Goal: Information Seeking & Learning: Learn about a topic

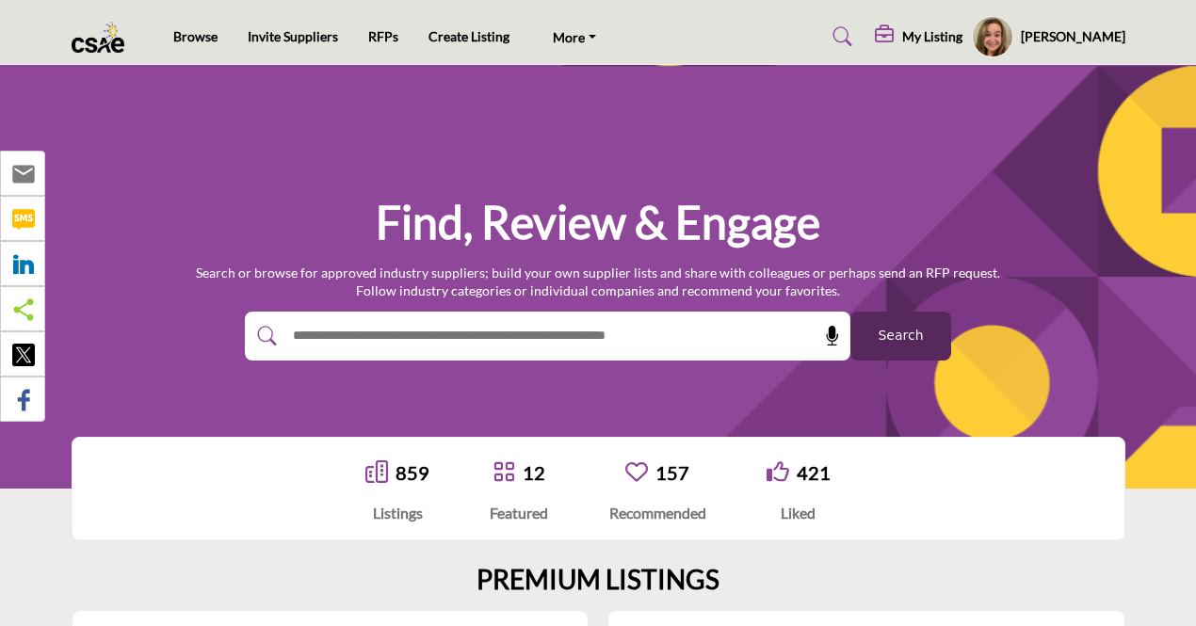
click at [848, 41] on link at bounding box center [840, 37] width 50 height 30
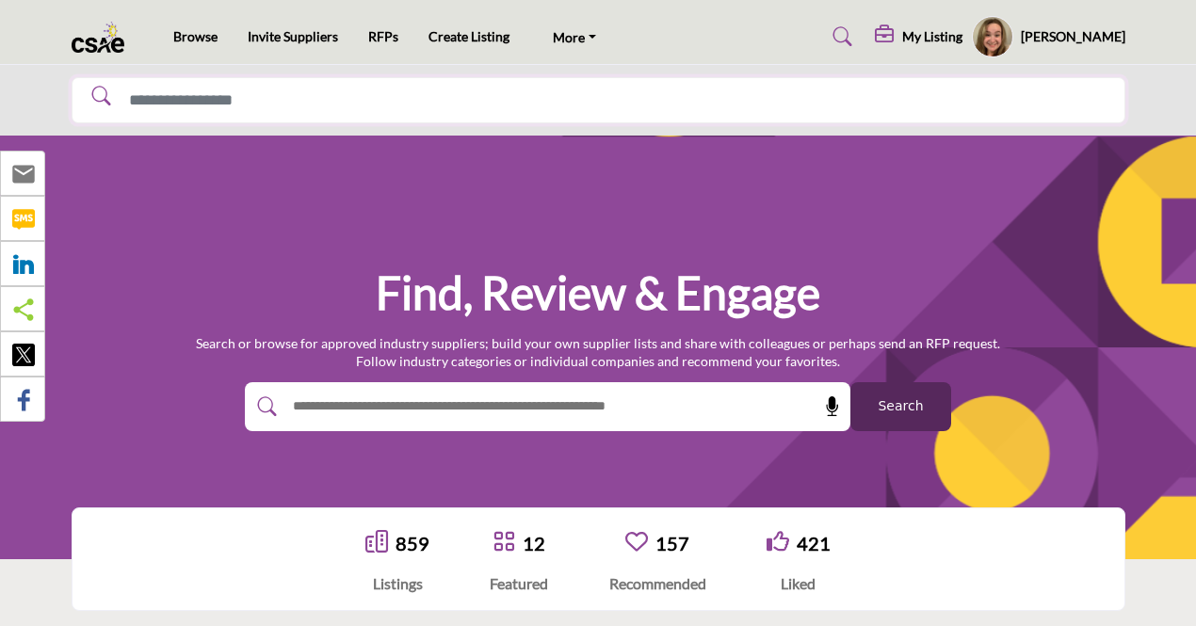
click at [465, 121] on input "Search Solutions" at bounding box center [599, 100] width 1054 height 47
type input "********"
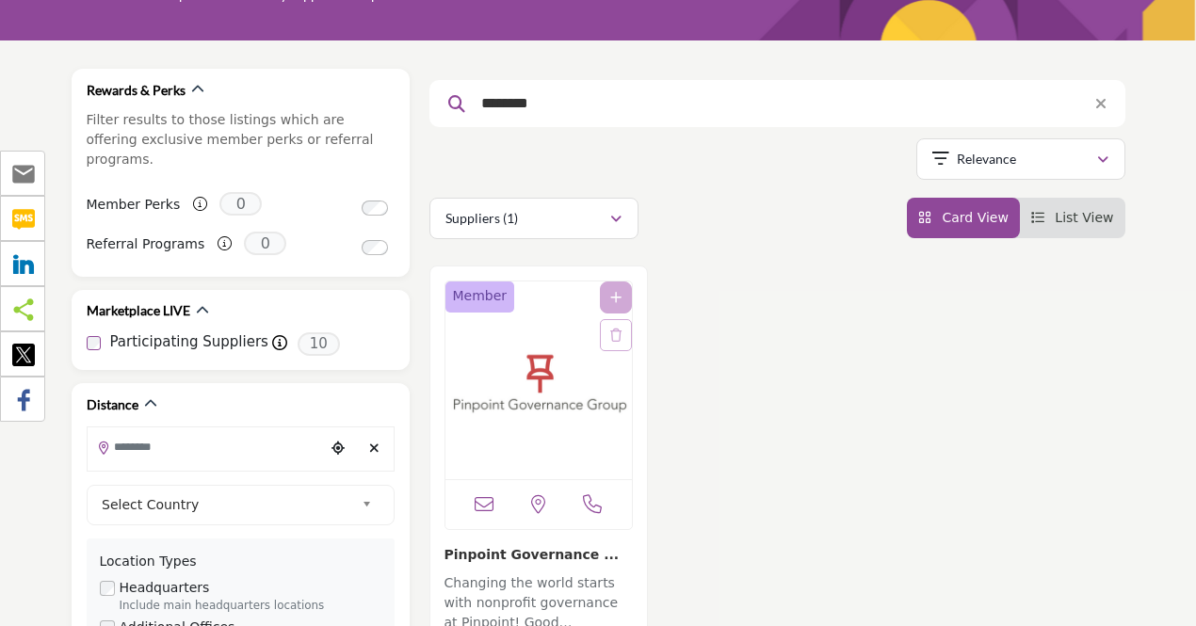
scroll to position [377, 0]
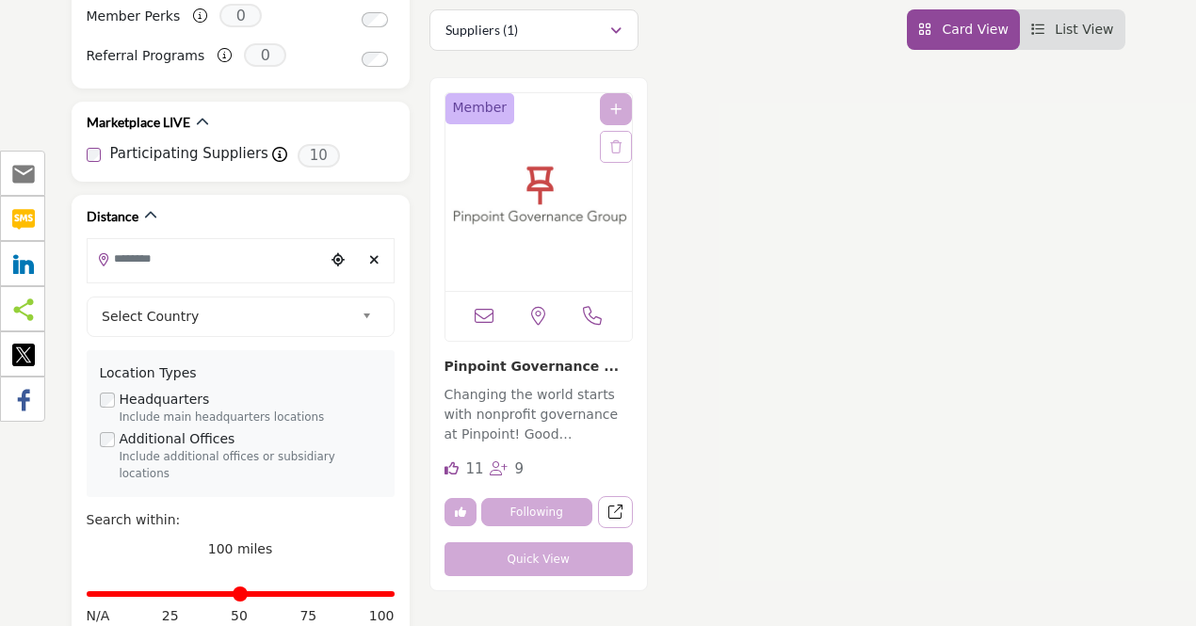
click at [578, 225] on img "Open Listing in new tab" at bounding box center [539, 192] width 187 height 198
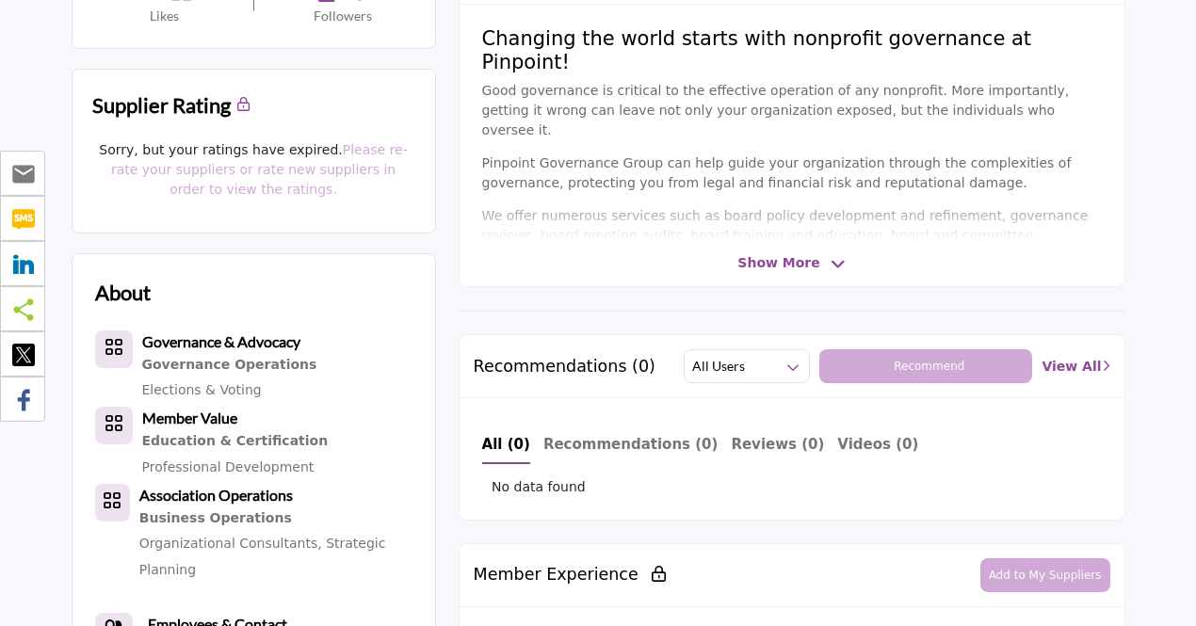
scroll to position [541, 0]
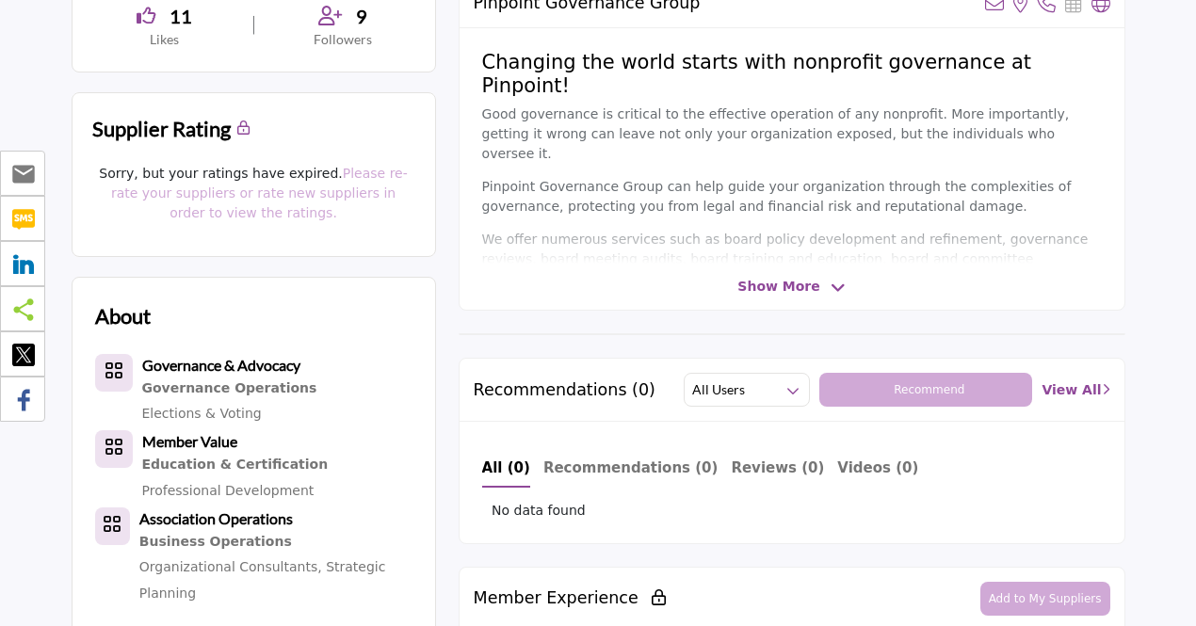
click at [772, 269] on div "Pinpoint Governance Group View email address of this listing View the location …" at bounding box center [792, 144] width 667 height 333
click at [772, 297] on div "Pinpoint Governance Group View email address of this listing View the location …" at bounding box center [792, 144] width 667 height 333
click at [770, 280] on span "Show More" at bounding box center [779, 287] width 82 height 20
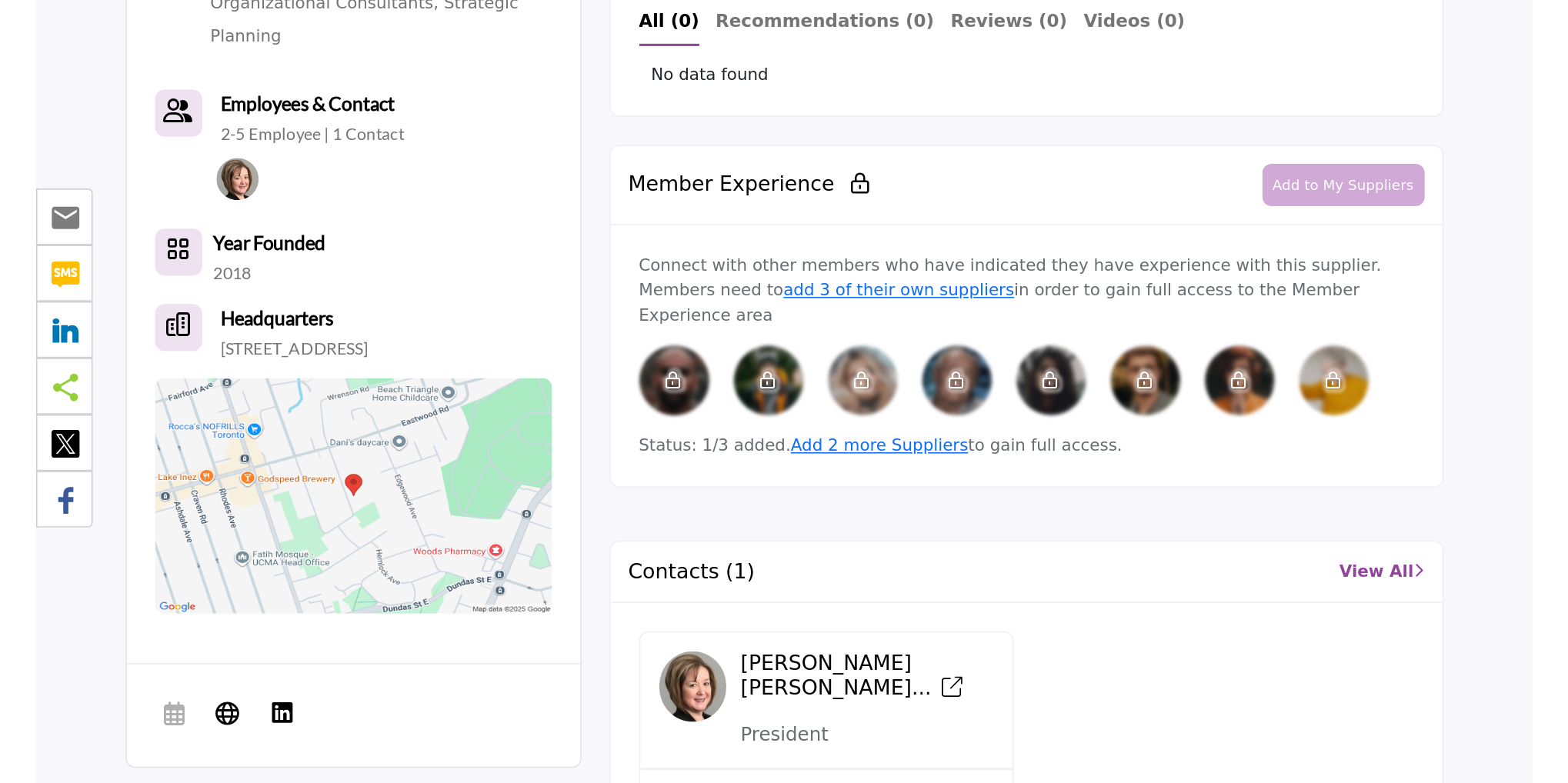
scroll to position [903, 0]
